Goal: Task Accomplishment & Management: Manage account settings

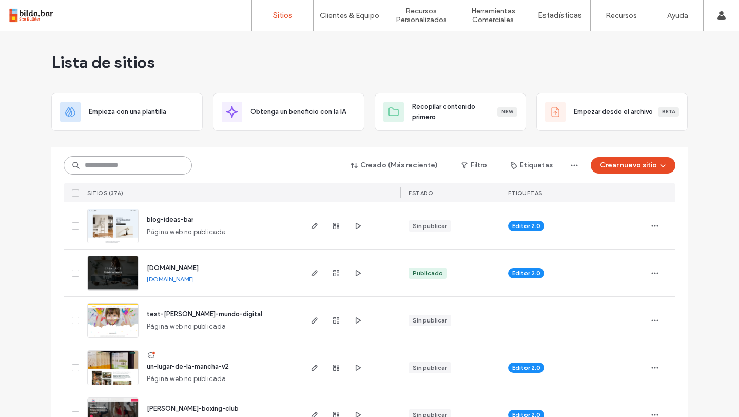
click at [112, 168] on input at bounding box center [128, 165] width 128 height 18
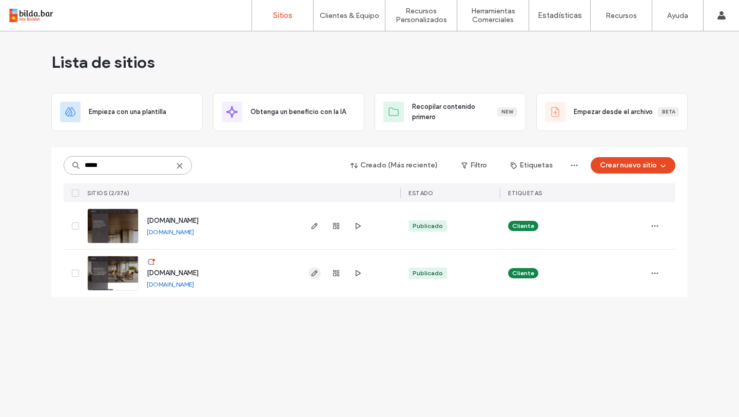
type input "*****"
click at [316, 276] on icon "button" at bounding box center [315, 273] width 8 height 8
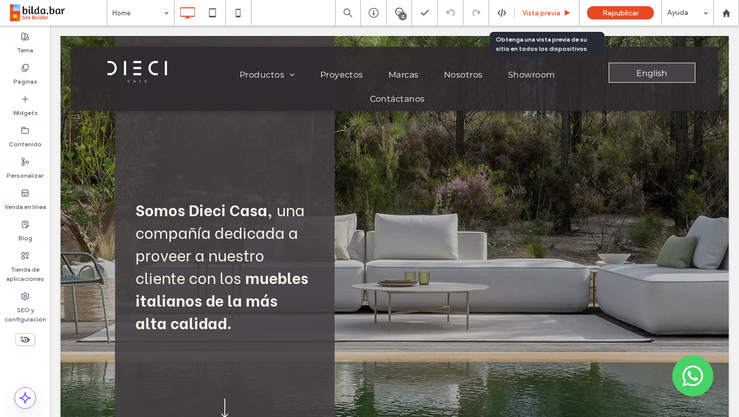
click at [542, 18] on div "Vista previa" at bounding box center [547, 13] width 65 height 26
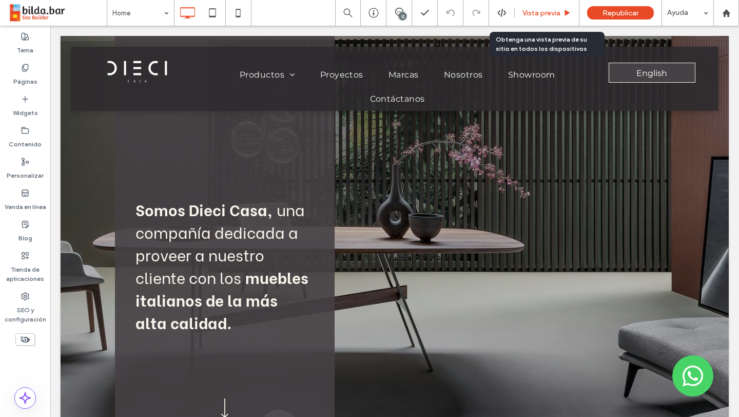
click at [537, 13] on span "Vista previa" at bounding box center [542, 13] width 38 height 9
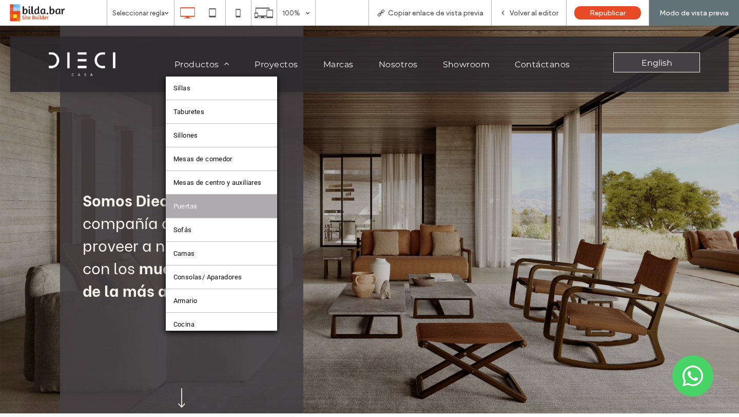
click at [213, 214] on link "Puertas" at bounding box center [221, 206] width 111 height 23
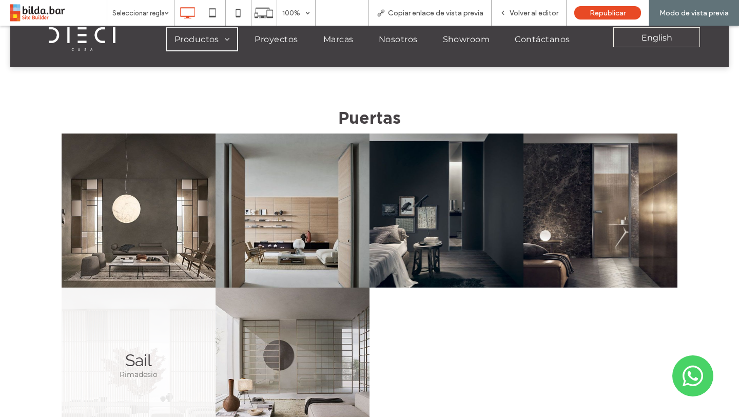
scroll to position [28, 0]
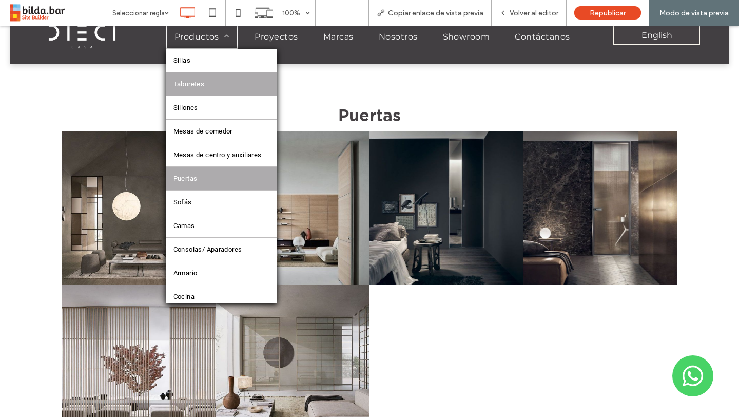
click at [206, 82] on link "Taburetes" at bounding box center [221, 83] width 111 height 23
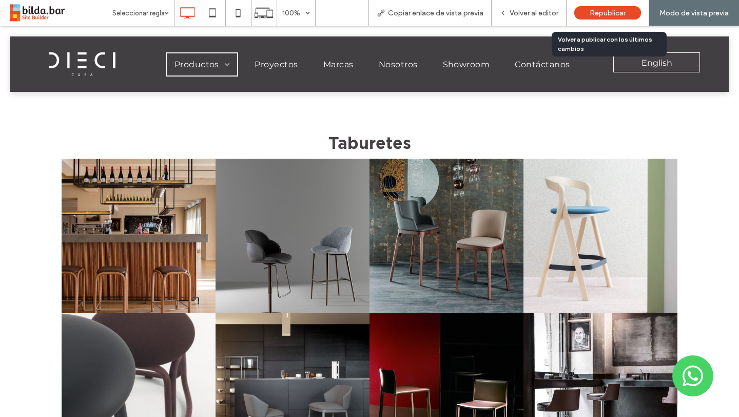
click at [602, 14] on span "Republicar" at bounding box center [608, 13] width 36 height 9
